Goal: Information Seeking & Learning: Find specific fact

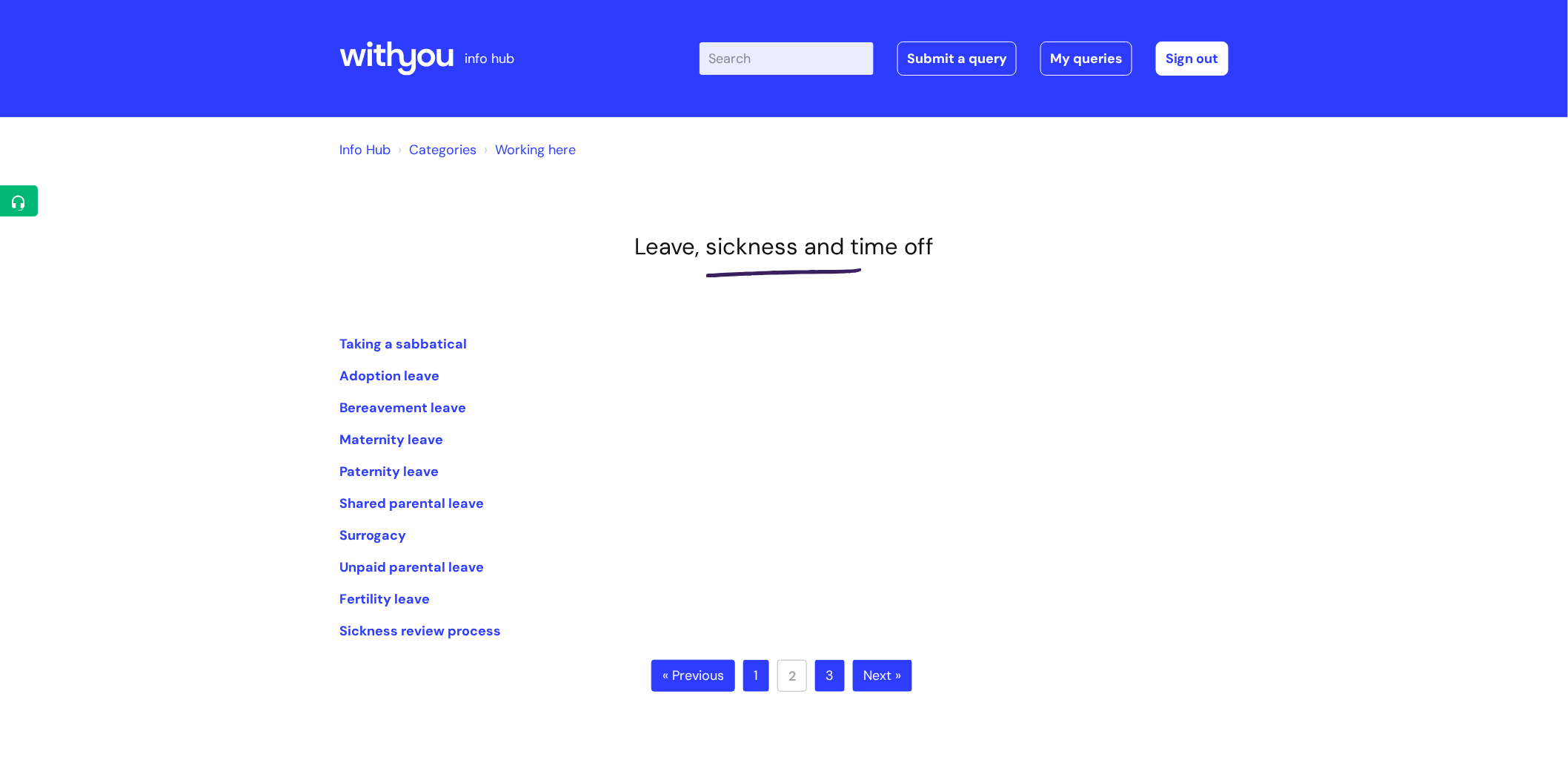
click at [360, 49] on icon at bounding box center [396, 58] width 114 height 35
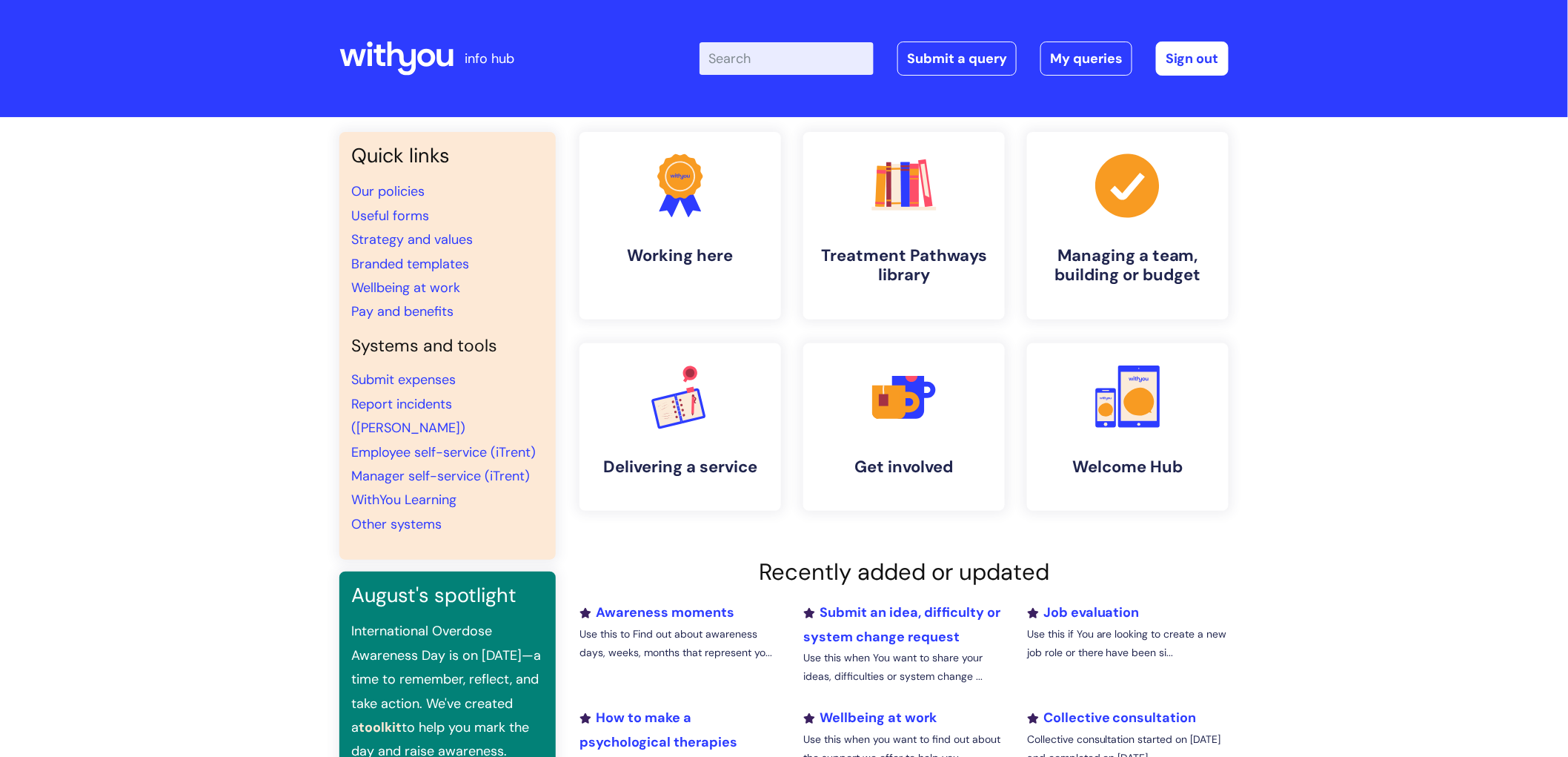
click at [816, 59] on input "Enter your search term here..." at bounding box center [786, 58] width 174 height 33
type input "glossary"
click button "Search" at bounding box center [0, 0] width 0 height 0
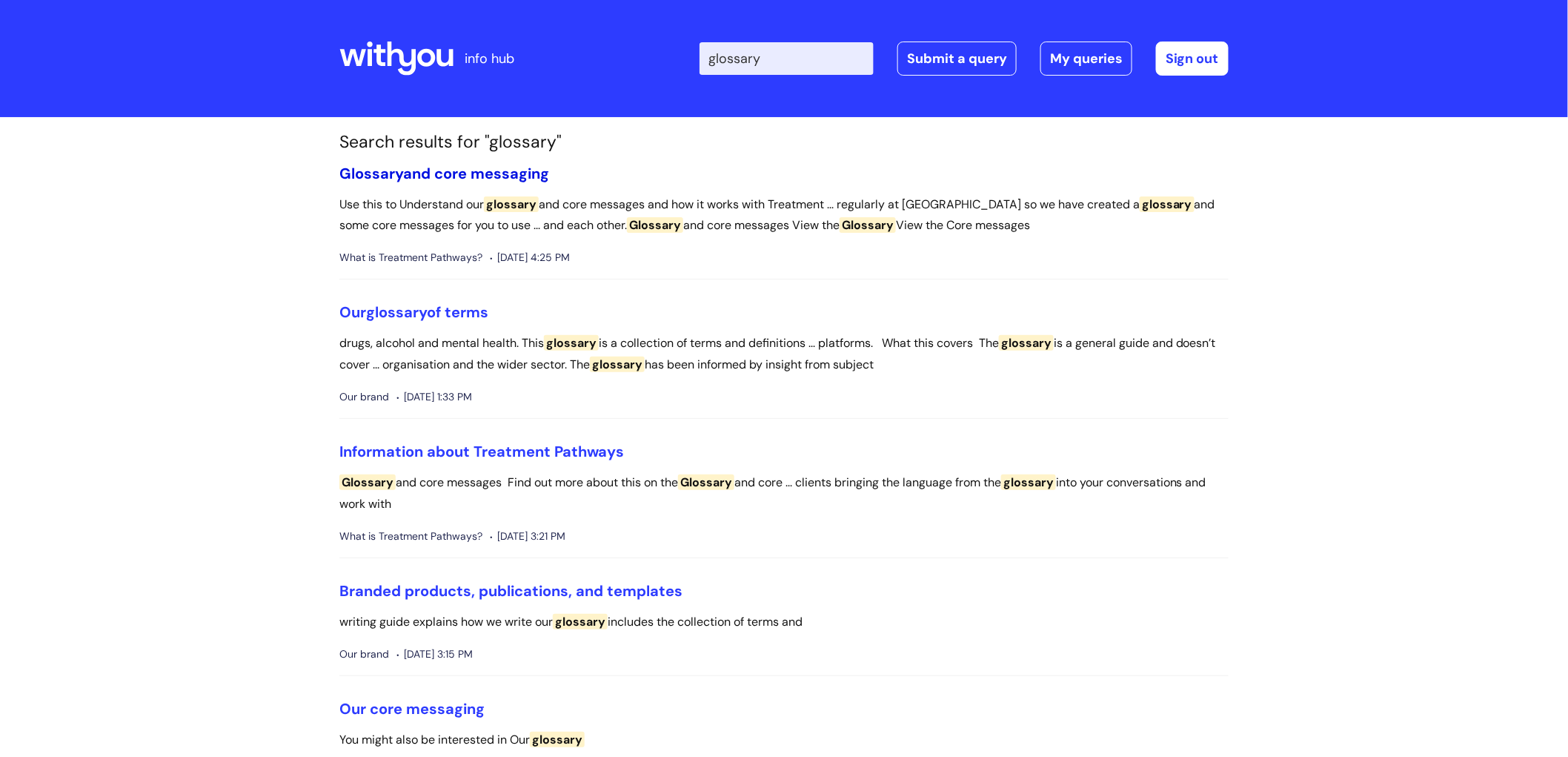
click at [475, 173] on link "Glossary and core messaging" at bounding box center [443, 173] width 210 height 20
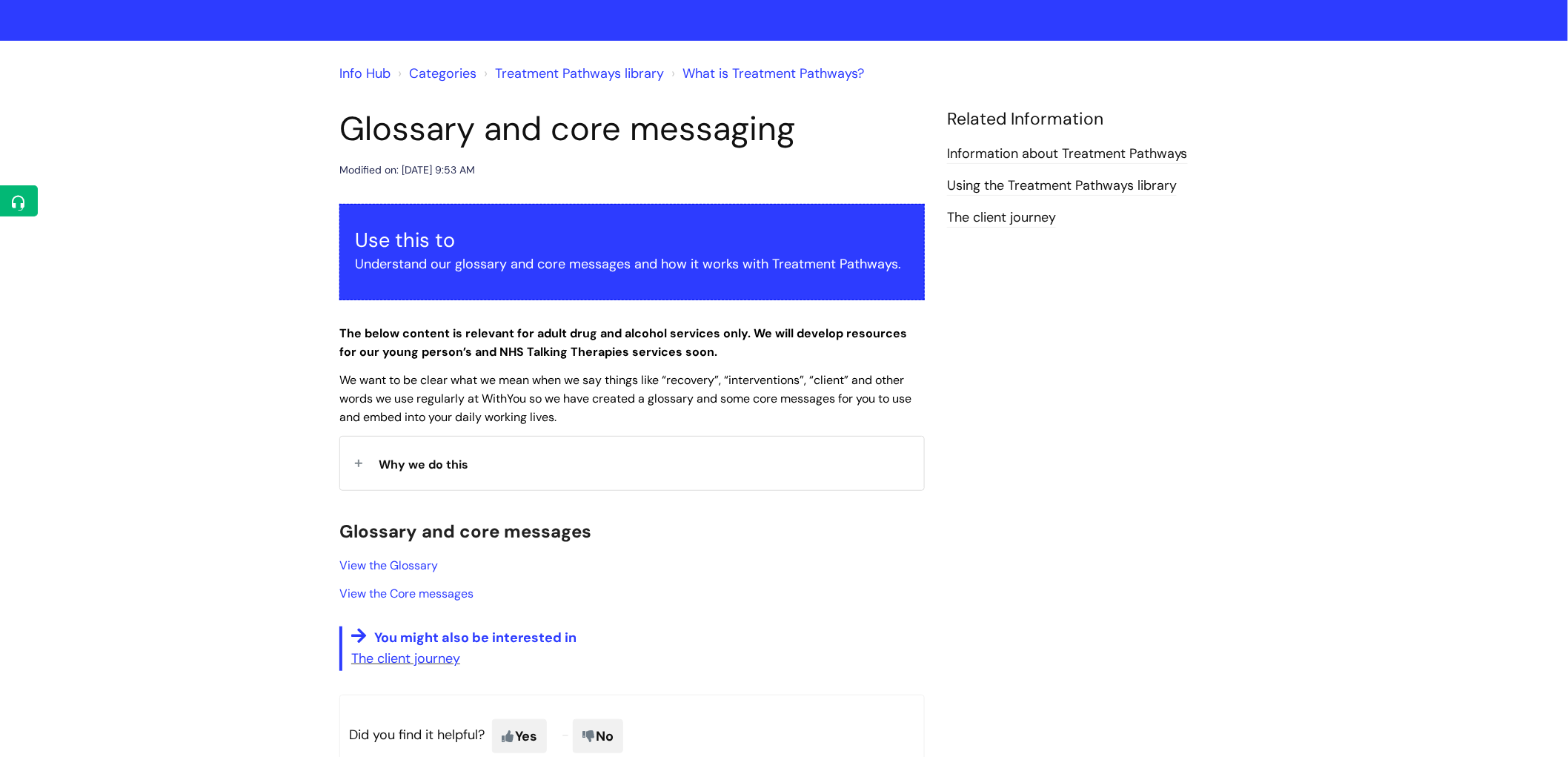
scroll to position [165, 0]
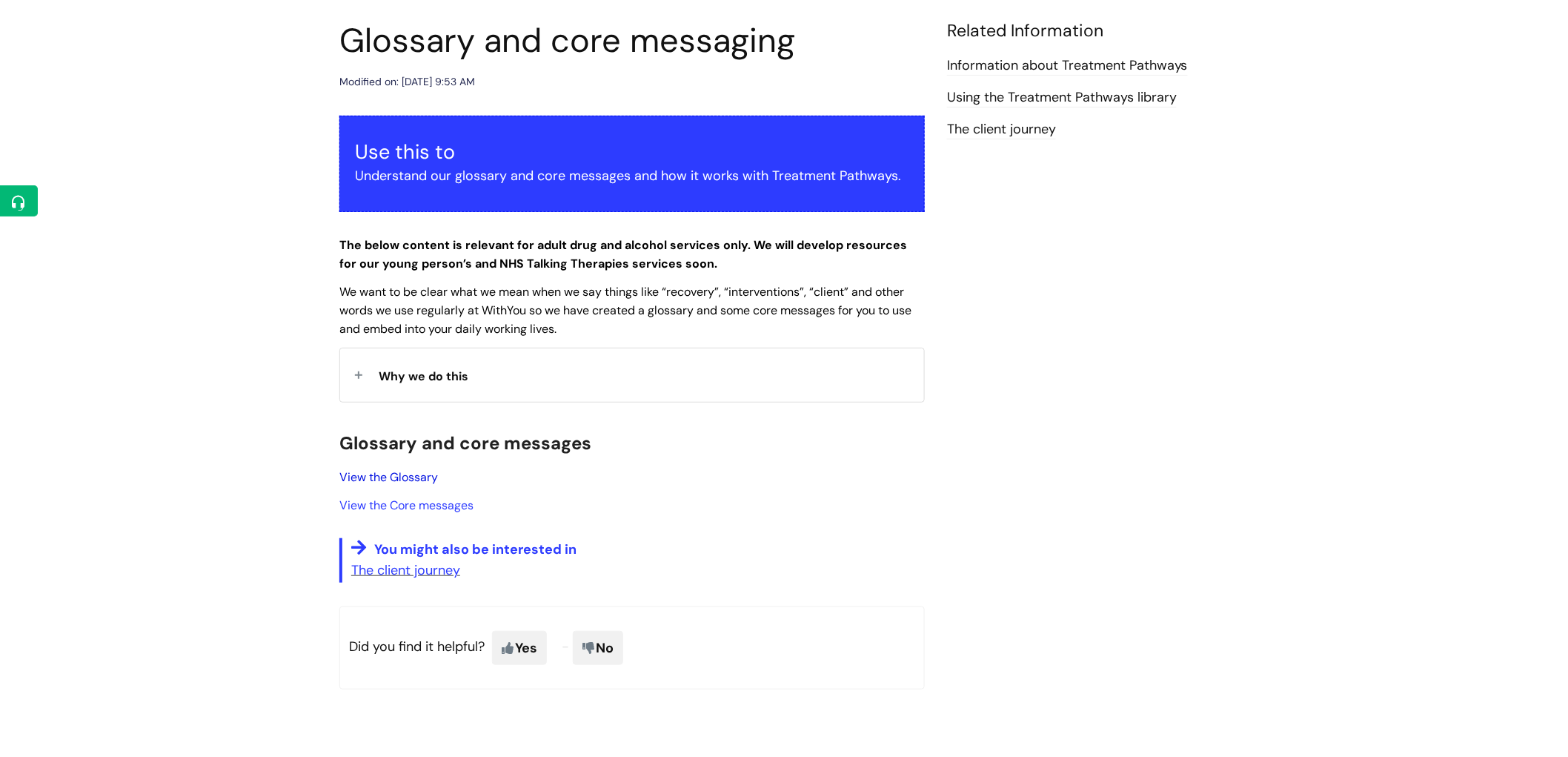
click at [413, 474] on link "View the Glossary" at bounding box center [388, 477] width 99 height 16
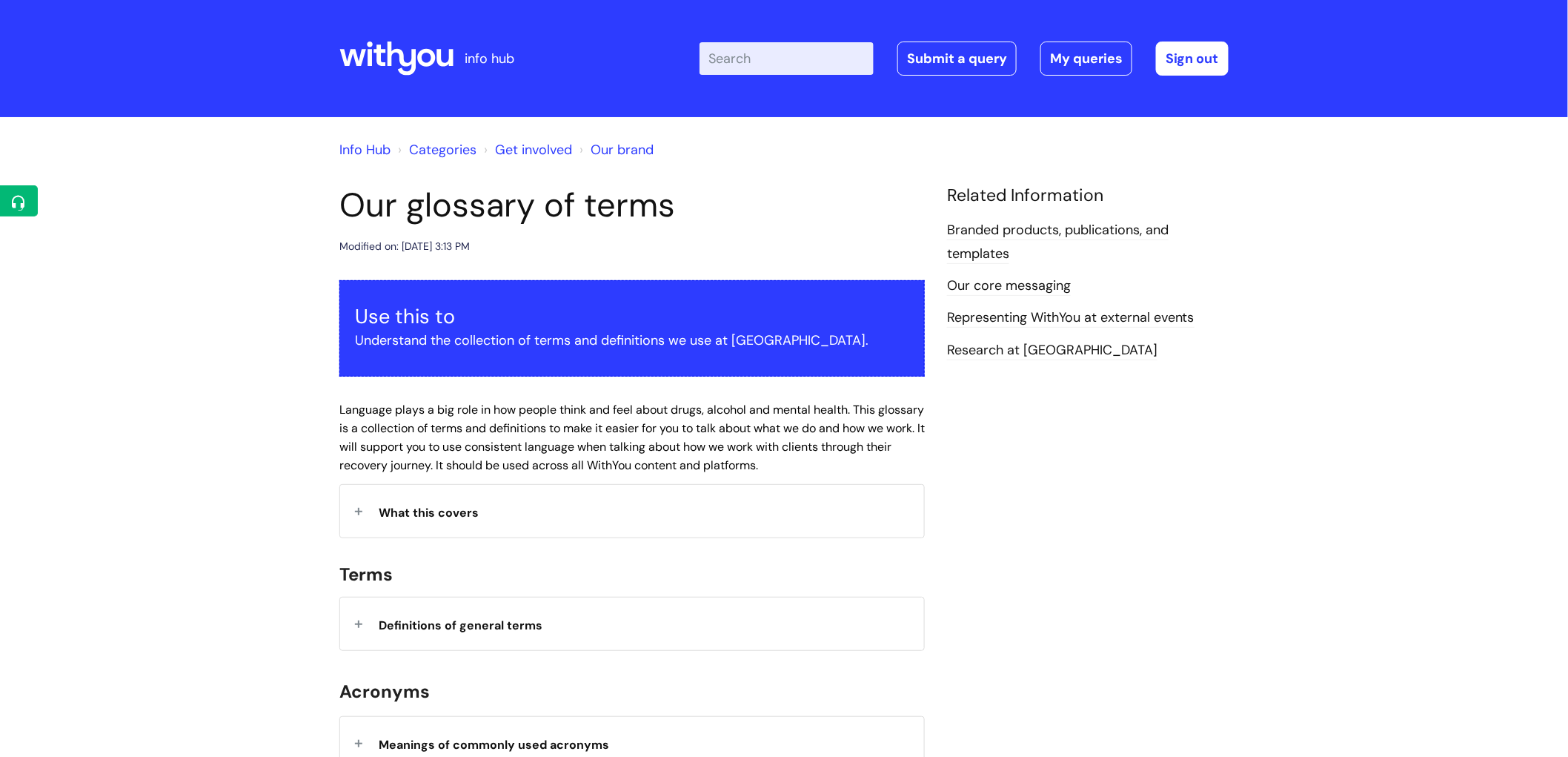
click at [485, 621] on span "Definitions of general terms" at bounding box center [460, 625] width 164 height 16
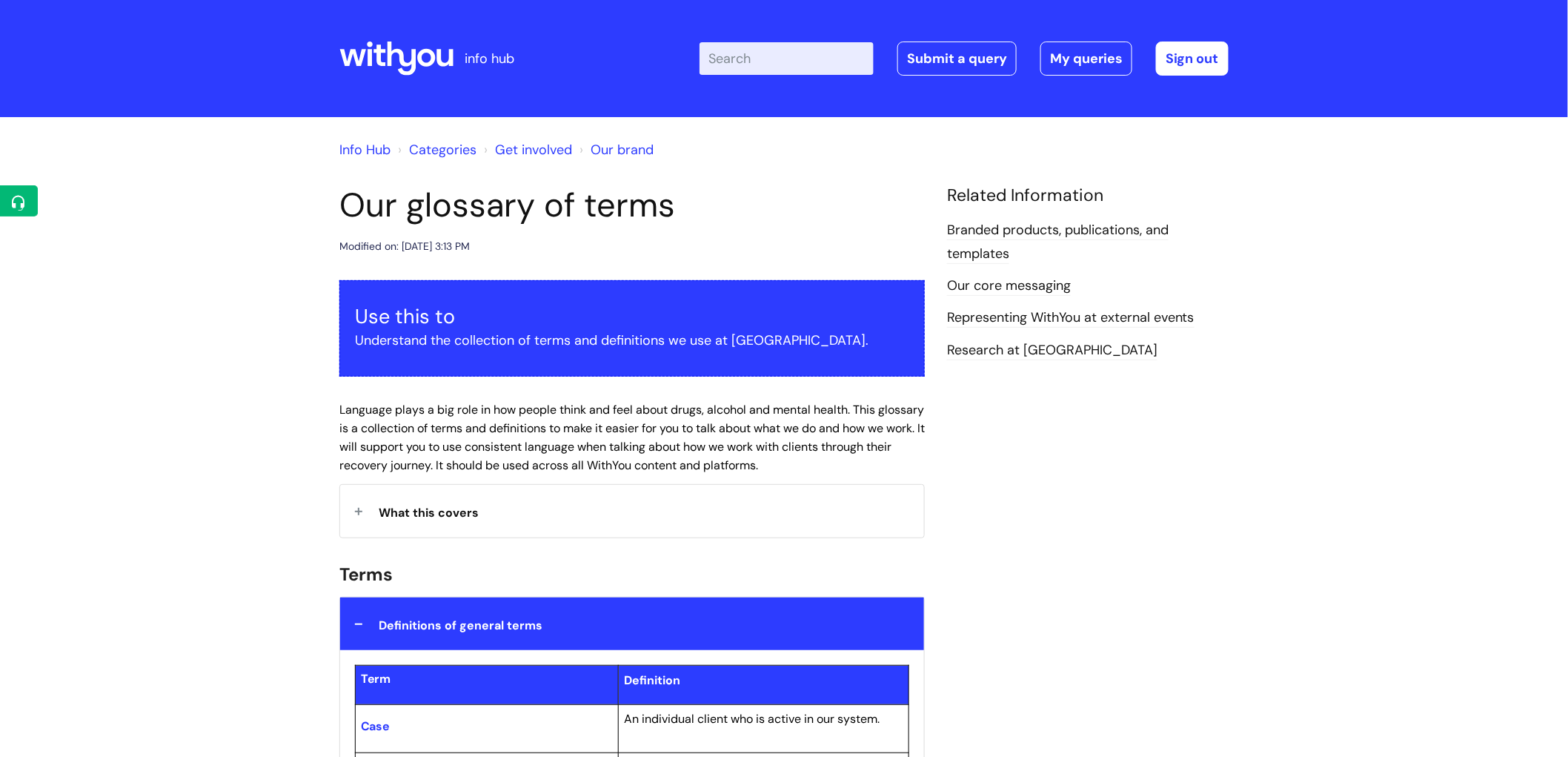
click at [432, 53] on icon at bounding box center [426, 58] width 18 height 18
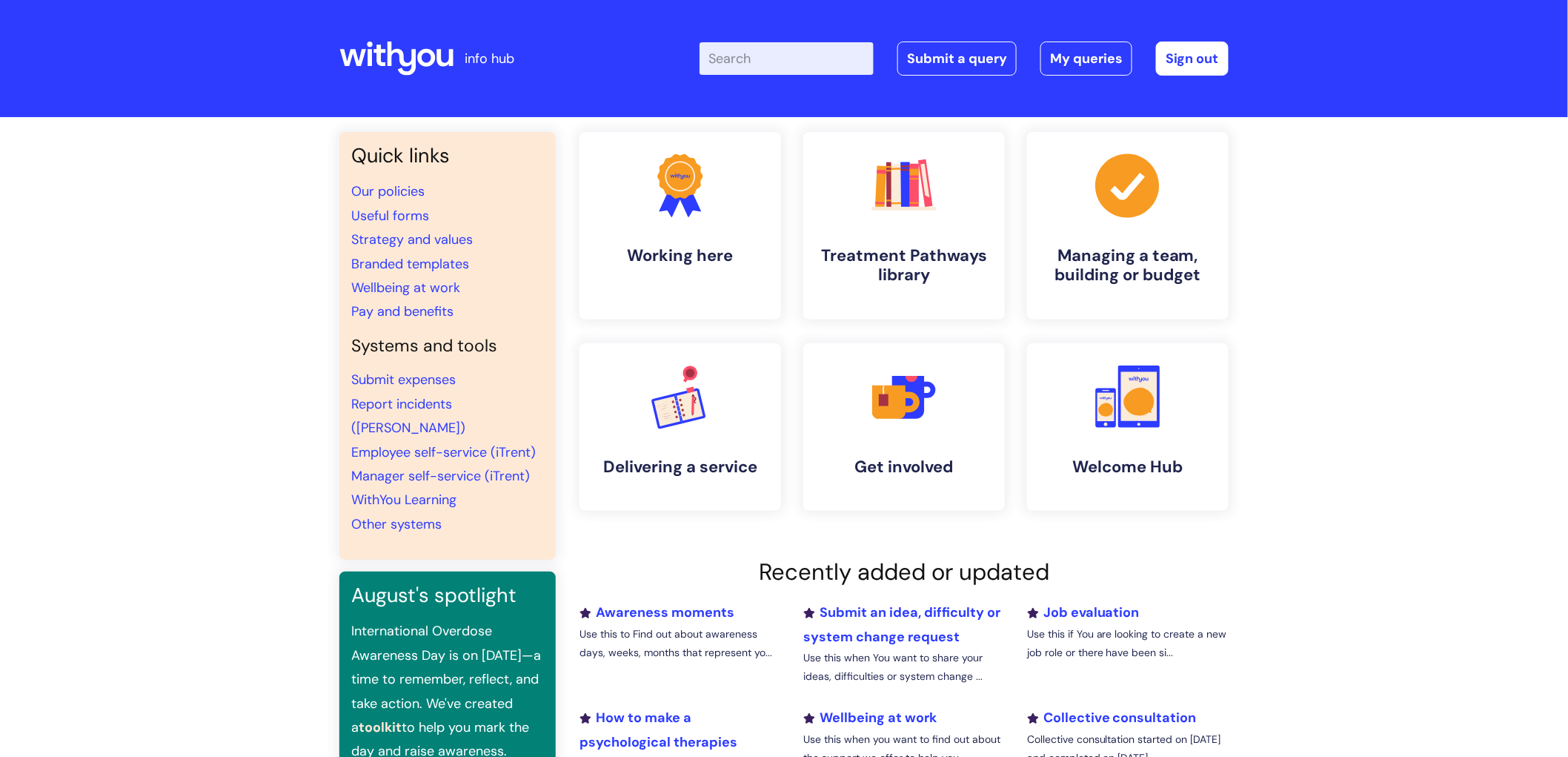
click at [385, 69] on icon at bounding box center [396, 58] width 114 height 35
